Goal: Check status: Check status

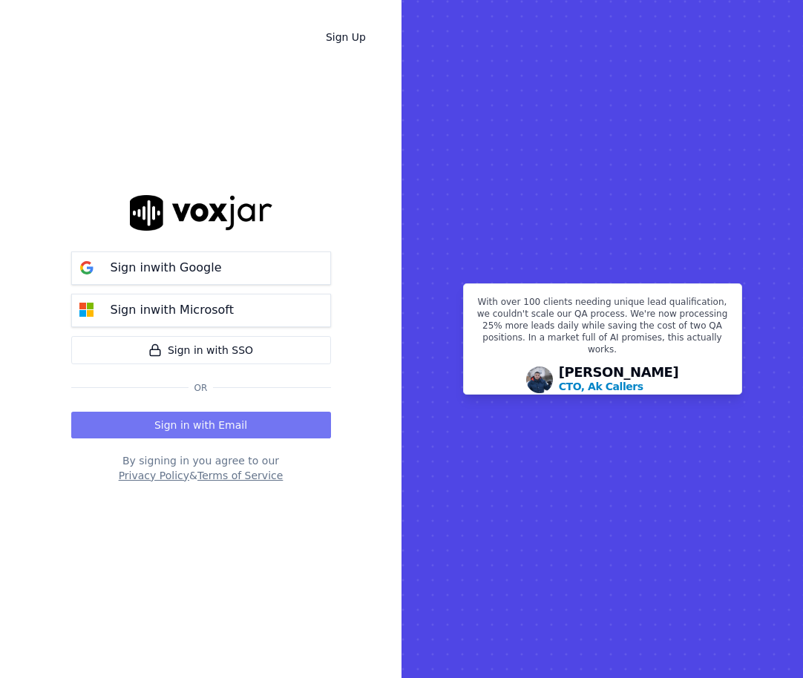
click at [267, 427] on button "Sign in with Email" at bounding box center [201, 425] width 260 height 27
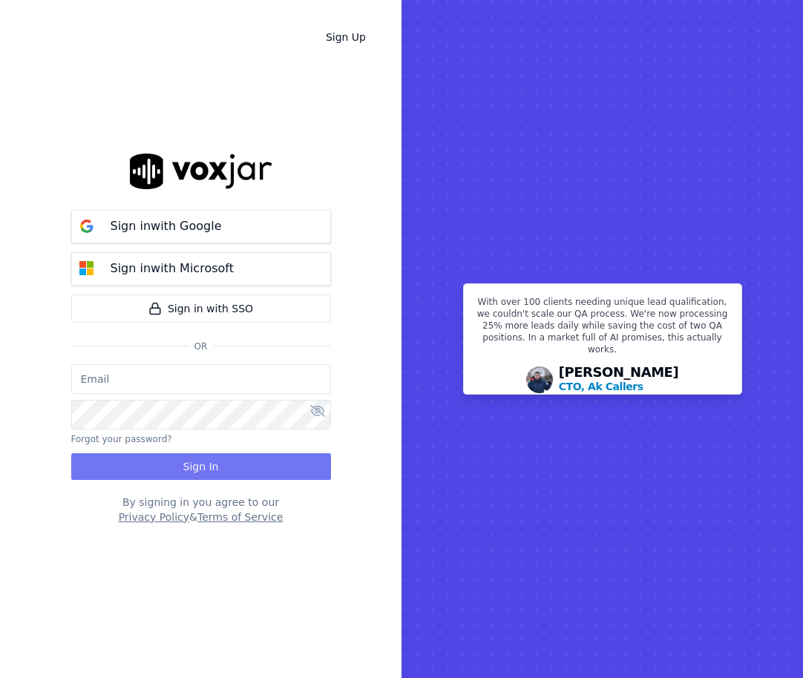
type input "[EMAIL_ADDRESS][DOMAIN_NAME]"
click at [256, 464] on button "Sign In" at bounding box center [201, 466] width 260 height 27
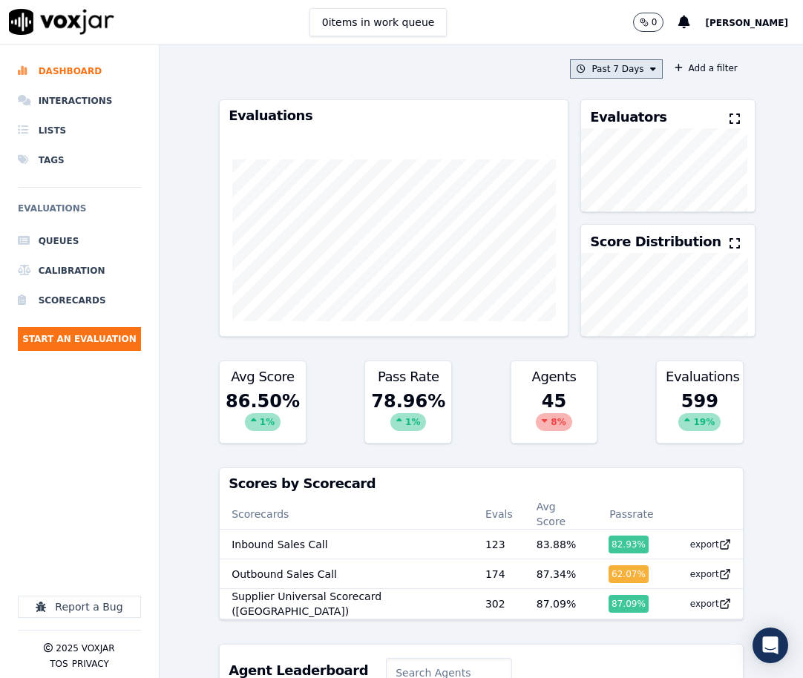
click at [650, 71] on icon at bounding box center [653, 69] width 6 height 9
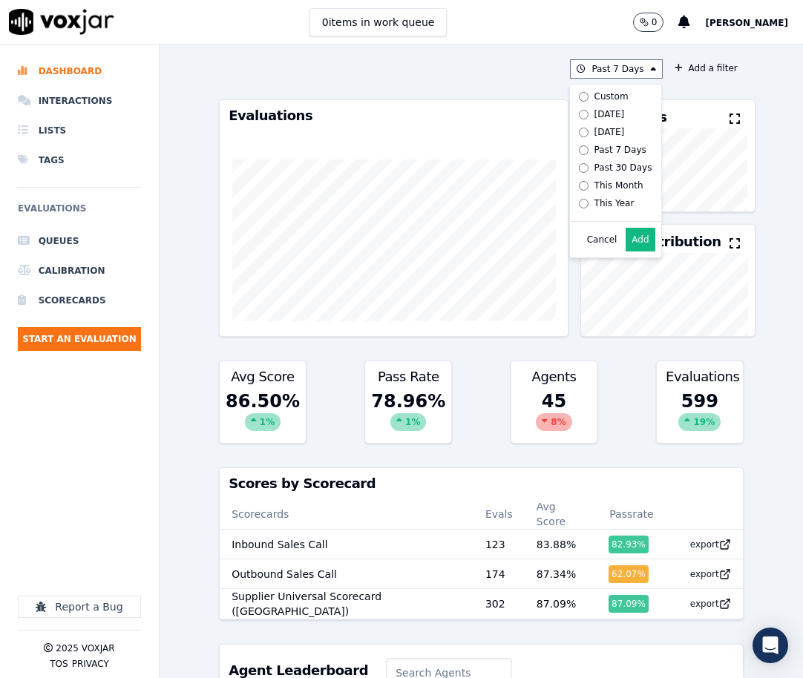
click at [422, 76] on div "Past 7 Days Custom Today Yesterday Past 7 Days Past 30 Days This Month This Yea…" at bounding box center [481, 68] width 524 height 19
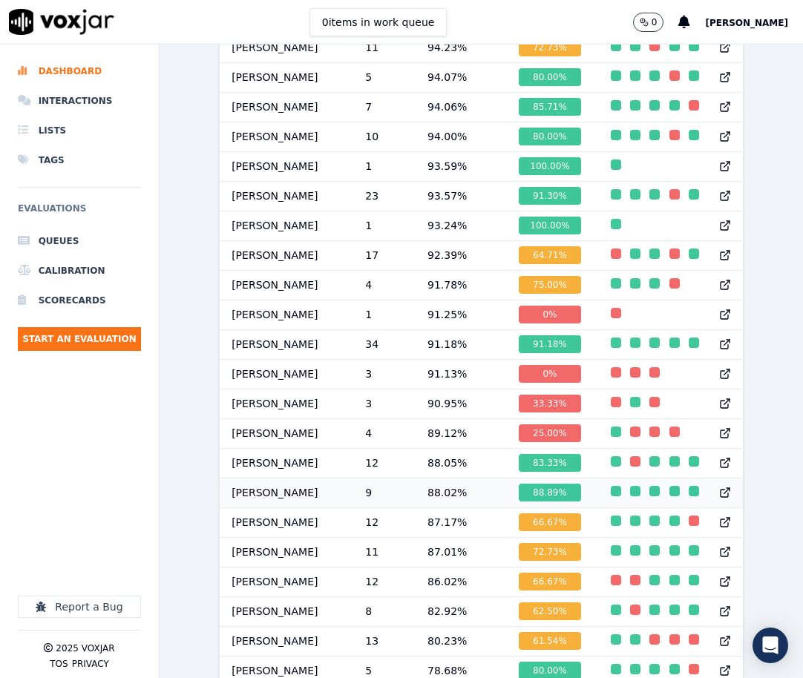
scroll to position [1187, 0]
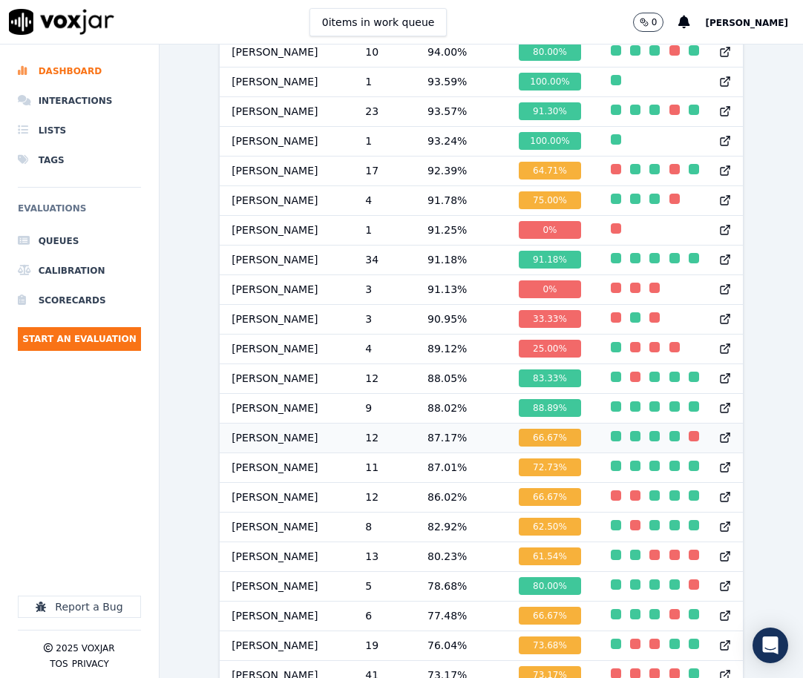
click at [267, 441] on td "[PERSON_NAME]" at bounding box center [287, 438] width 134 height 30
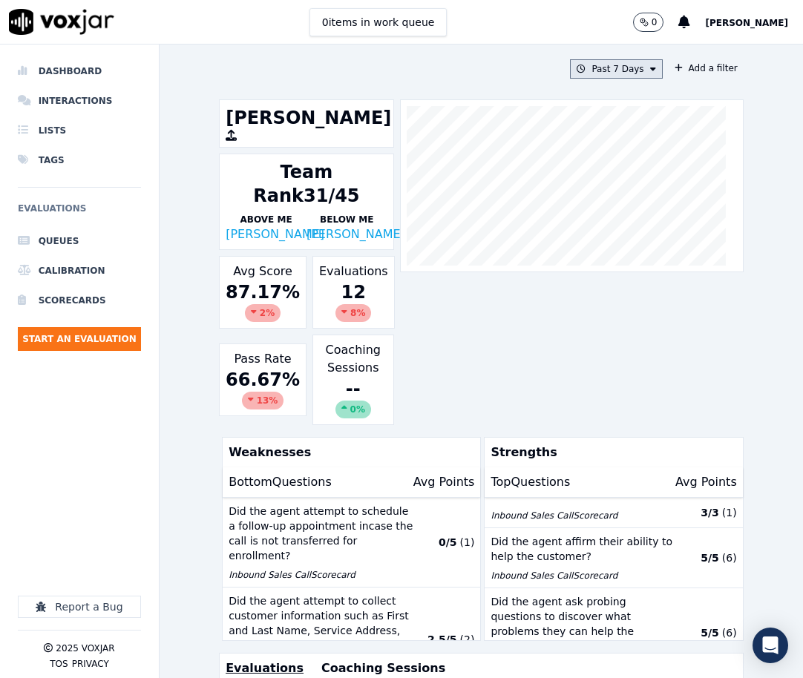
click at [628, 67] on button "Past 7 Days" at bounding box center [616, 68] width 92 height 19
click at [605, 94] on div "Custom" at bounding box center [611, 96] width 34 height 12
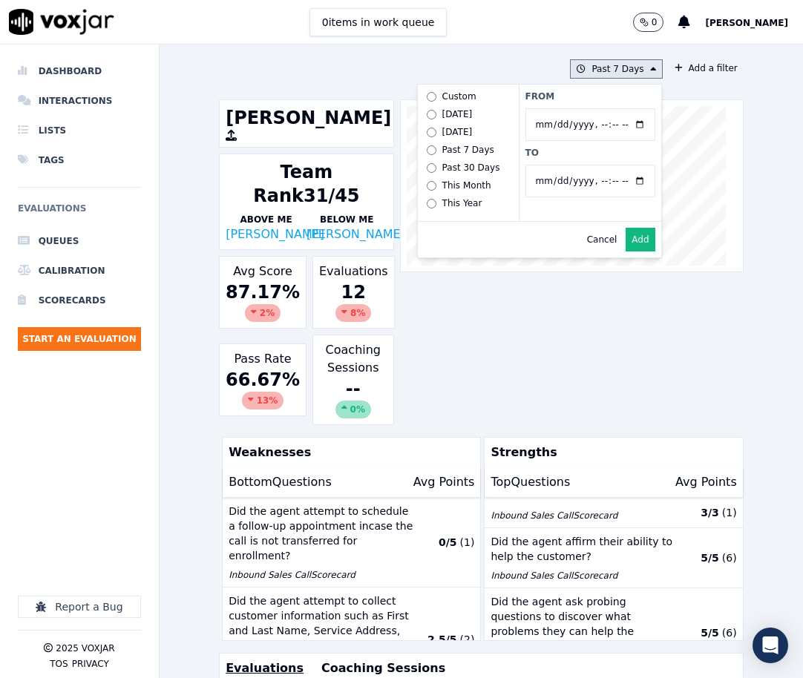
click at [624, 121] on input "From" at bounding box center [590, 124] width 130 height 33
type input "[DATE]T00:00"
click at [589, 100] on label "From" at bounding box center [590, 96] width 130 height 12
click at [589, 108] on input "From" at bounding box center [590, 124] width 130 height 33
click at [627, 176] on input "To" at bounding box center [590, 181] width 130 height 33
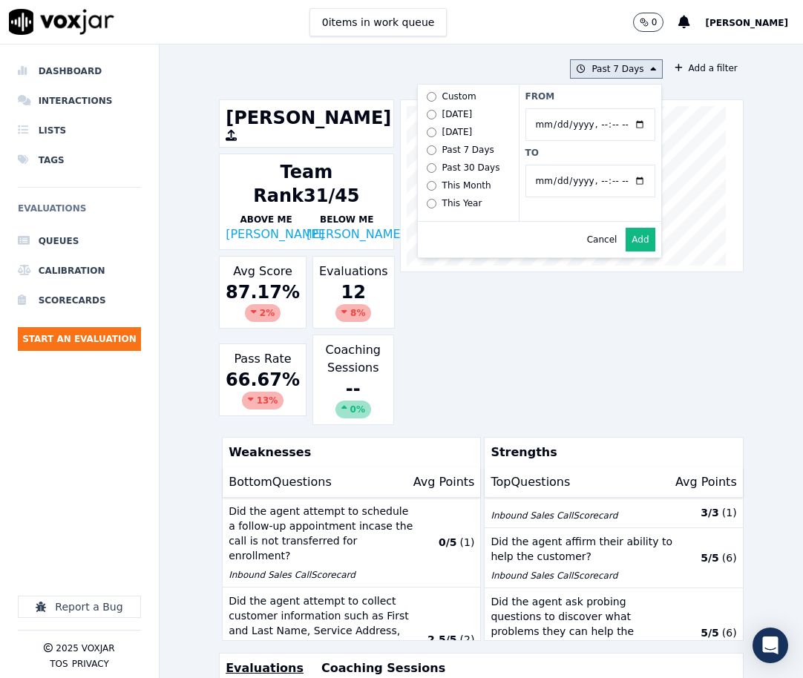
type input "[DATE]T23:59"
click at [581, 152] on label "To" at bounding box center [590, 153] width 130 height 12
click at [581, 165] on input "To" at bounding box center [590, 181] width 130 height 33
click at [625, 251] on button "Add" at bounding box center [639, 240] width 29 height 24
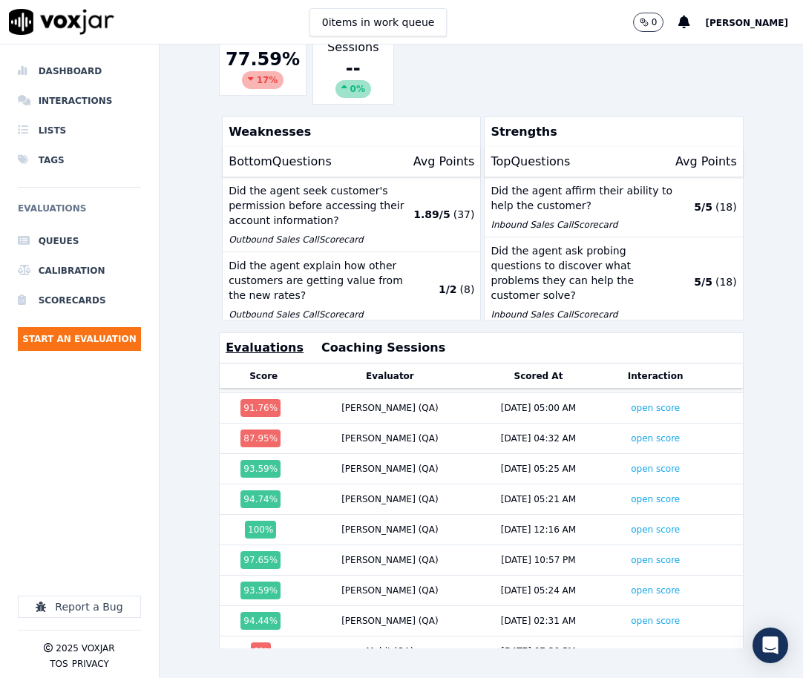
scroll to position [509, 0]
